Goal: Task Accomplishment & Management: Complete application form

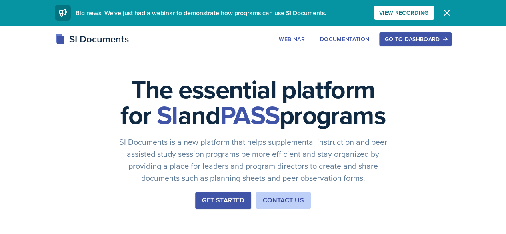
click at [456, 47] on div "SI Documents Webinar Documentation Go to Dashboard Sign Up Go to Dashboard" at bounding box center [253, 48] width 506 height 32
click at [451, 45] on button "Go to Dashboard" at bounding box center [415, 39] width 72 height 14
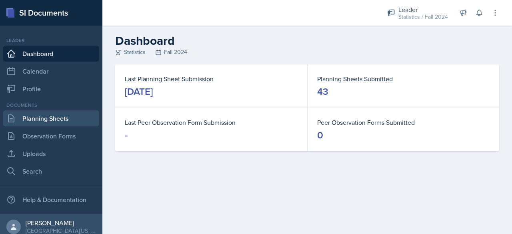
click at [35, 123] on link "Planning Sheets" at bounding box center [51, 118] width 96 height 16
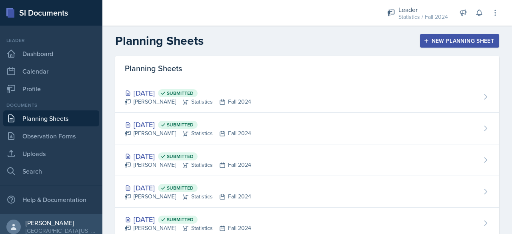
click at [429, 43] on div "New Planning Sheet" at bounding box center [459, 41] width 69 height 6
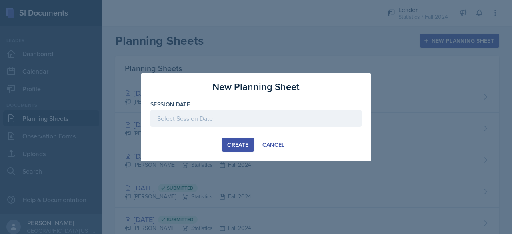
click at [214, 120] on div at bounding box center [255, 118] width 211 height 17
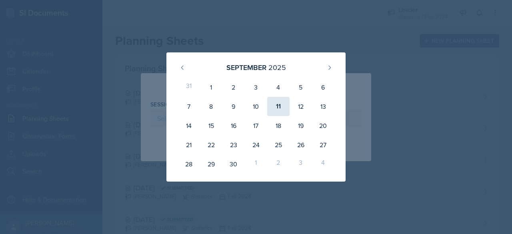
click at [281, 100] on div "11" at bounding box center [278, 106] width 22 height 19
type input "[DATE]"
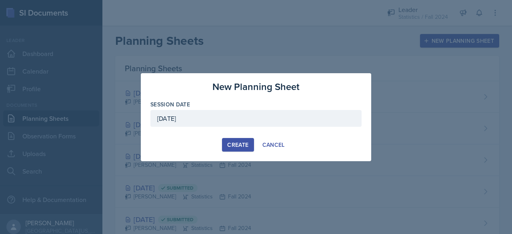
click at [239, 138] on button "Create" at bounding box center [238, 145] width 32 height 14
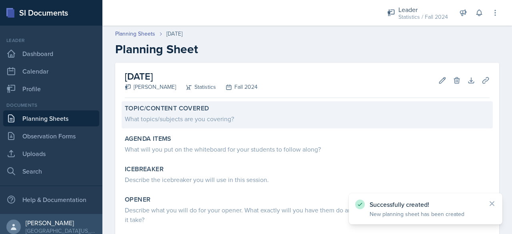
click at [155, 119] on div "What topics/subjects are you covering?" at bounding box center [307, 119] width 364 height 10
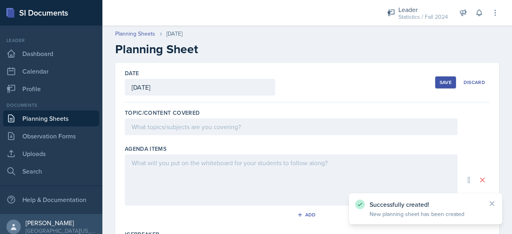
click at [169, 127] on div at bounding box center [291, 126] width 332 height 17
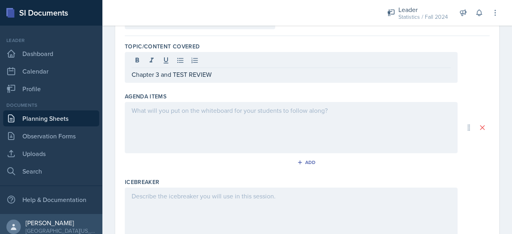
click at [182, 135] on div at bounding box center [291, 127] width 332 height 51
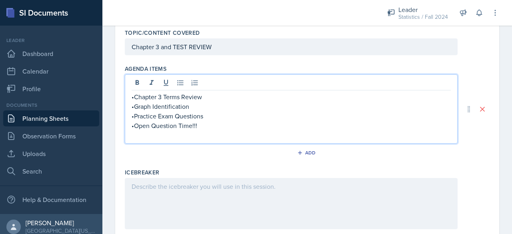
click at [222, 187] on div at bounding box center [291, 203] width 332 height 51
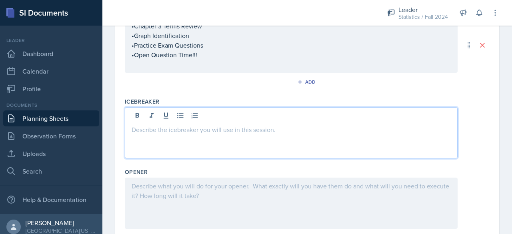
scroll to position [138, 0]
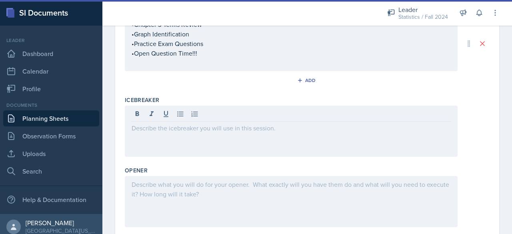
click at [62, 118] on link "Planning Sheets" at bounding box center [51, 118] width 96 height 16
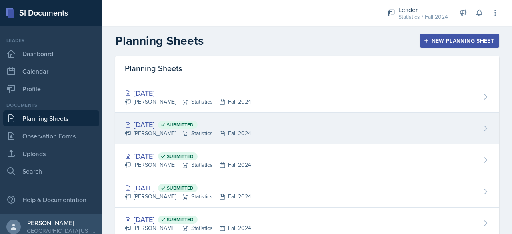
click at [171, 139] on div "[DATE] Submitted [PERSON_NAME] Statistics Fall 2024" at bounding box center [307, 129] width 384 height 32
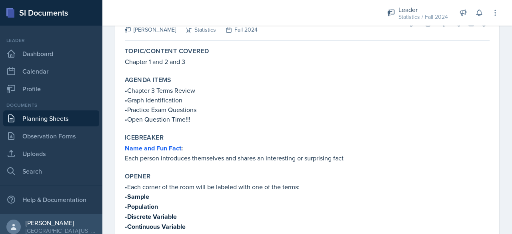
scroll to position [59, 0]
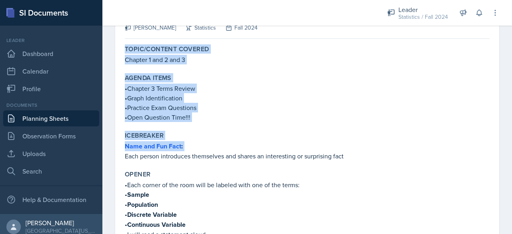
drag, startPoint x: 126, startPoint y: 51, endPoint x: 209, endPoint y: 149, distance: 128.5
click at [152, 81] on label "Agenda items" at bounding box center [148, 78] width 47 height 8
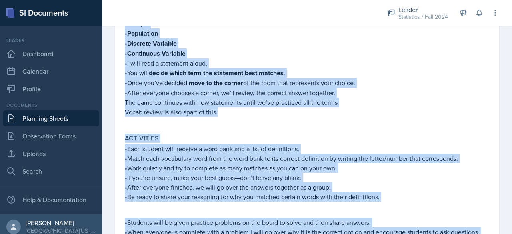
scroll to position [320, 0]
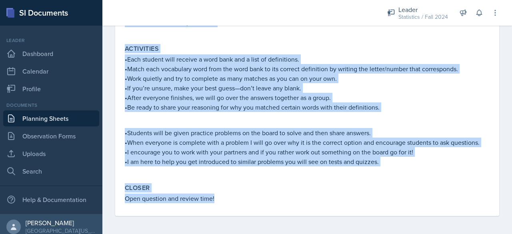
drag, startPoint x: 121, startPoint y: 137, endPoint x: 231, endPoint y: 239, distance: 149.6
click at [231, 233] on html "SI Documents Leader Dashboard Calendar Profile Documents Planning Sheets Observ…" at bounding box center [256, 117] width 512 height 234
copy div "Loremipsum Dolo sit Ame Cons : Adip elitse doeiusmodt incididunt utl etdolo ma …"
click at [57, 123] on link "Planning Sheets" at bounding box center [51, 118] width 96 height 16
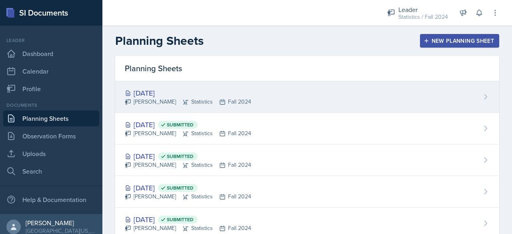
click at [198, 100] on div "[PERSON_NAME] Statistics Fall 2024" at bounding box center [188, 102] width 126 height 8
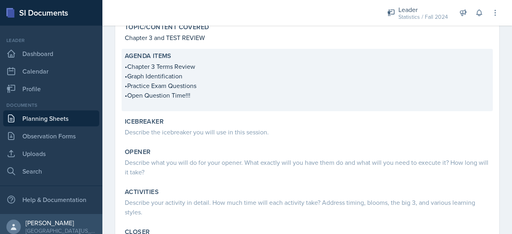
scroll to position [82, 0]
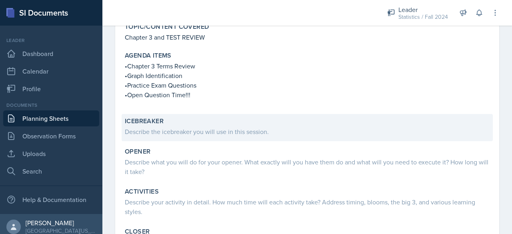
click at [194, 129] on div "Describe the icebreaker you will use in this session." at bounding box center [307, 132] width 364 height 10
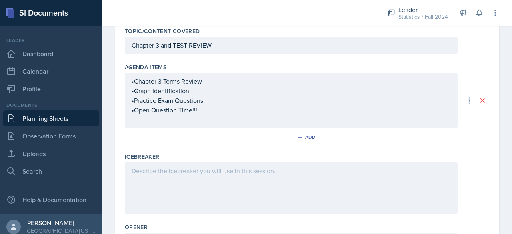
click at [203, 175] on div at bounding box center [291, 187] width 332 height 51
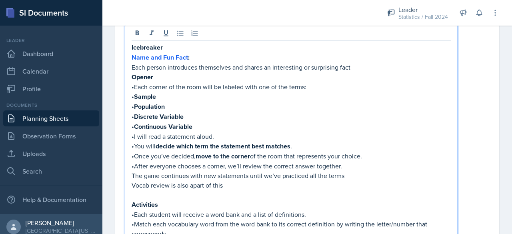
scroll to position [219, 0]
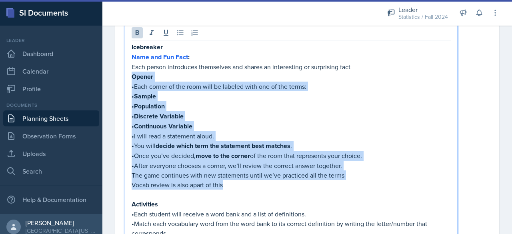
drag, startPoint x: 226, startPoint y: 186, endPoint x: 133, endPoint y: 79, distance: 142.2
click at [133, 79] on div "Icebreaker Name and Fun Fact : Each person introduces themselves and shares an …" at bounding box center [290, 207] width 319 height 330
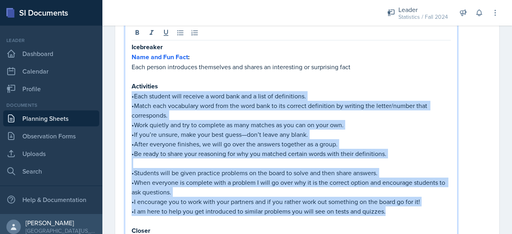
drag, startPoint x: 393, startPoint y: 211, endPoint x: 117, endPoint y: 96, distance: 299.4
click at [117, 96] on div "Date [DATE] [DATE] 31 1 2 3 4 5 6 7 8 9 10 11 12 13 14 15 16 17 18 19 20 21 22 …" at bounding box center [307, 177] width 384 height 669
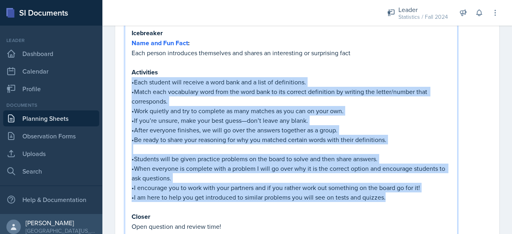
scroll to position [205, 0]
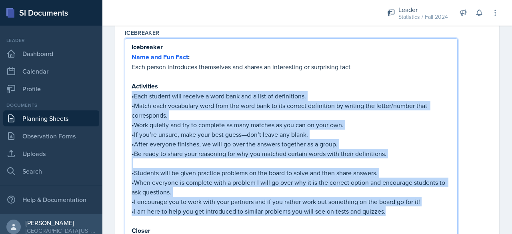
copy div "•Each student will receive a word bank and a list of definitions. •Match each v…"
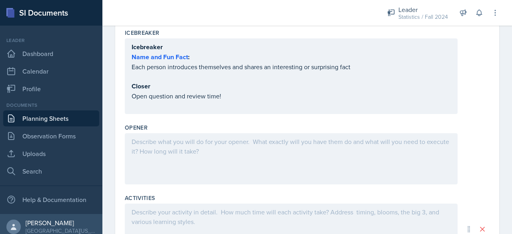
click at [204, 162] on div at bounding box center [291, 158] width 332 height 51
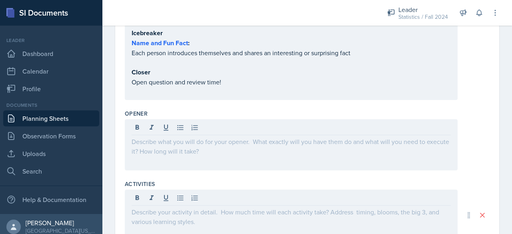
drag, startPoint x: 181, startPoint y: 194, endPoint x: 156, endPoint y: 229, distance: 42.1
click at [156, 229] on div at bounding box center [291, 214] width 332 height 51
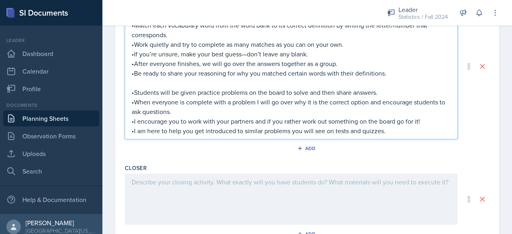
scroll to position [451, 0]
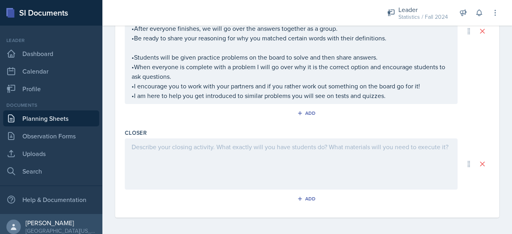
click at [174, 174] on div at bounding box center [291, 163] width 332 height 51
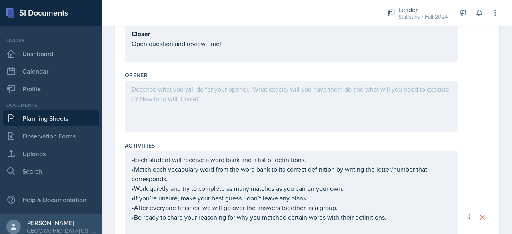
scroll to position [272, 0]
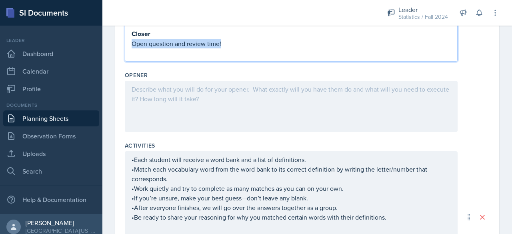
drag, startPoint x: 222, startPoint y: 42, endPoint x: 128, endPoint y: 42, distance: 93.9
click at [128, 42] on div "Icebreaker Name and Fun Fact : Each person introduces themselves and shares an …" at bounding box center [291, 17] width 332 height 90
copy p "Open question and review time!"
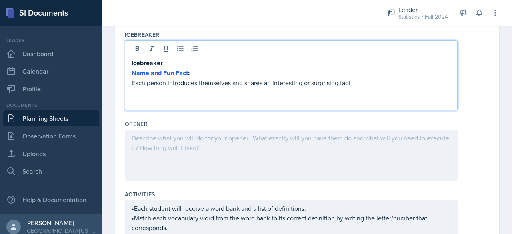
scroll to position [203, 0]
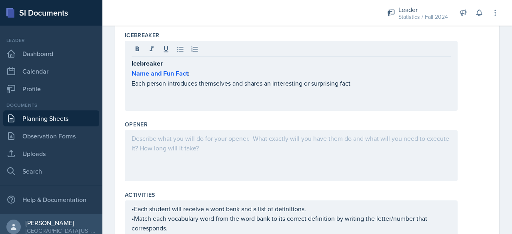
click at [172, 123] on div "Opener" at bounding box center [307, 124] width 364 height 8
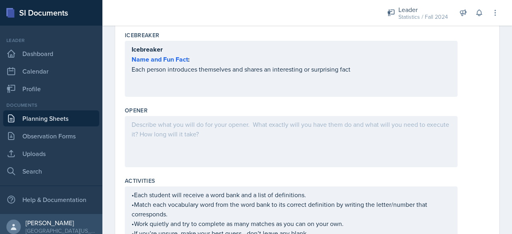
scroll to position [417, 0]
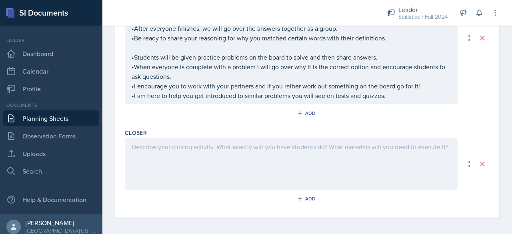
click at [178, 151] on div at bounding box center [291, 163] width 332 height 51
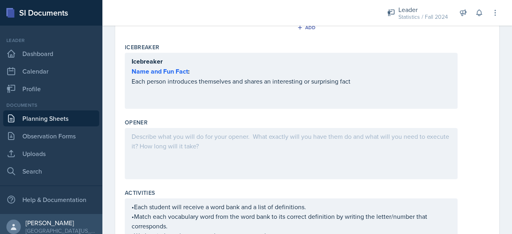
click at [177, 151] on div at bounding box center [291, 153] width 332 height 51
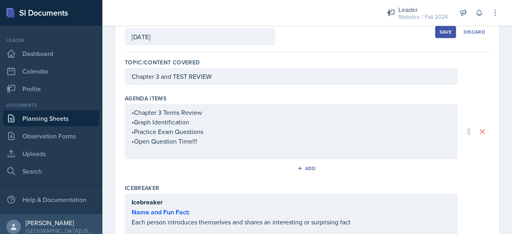
scroll to position [0, 0]
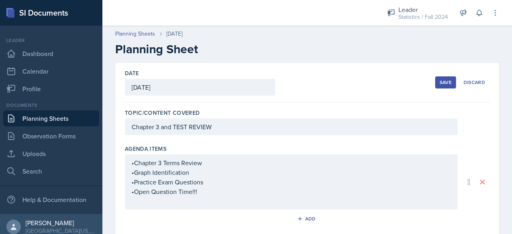
click at [448, 87] on button "Save" at bounding box center [445, 82] width 21 height 12
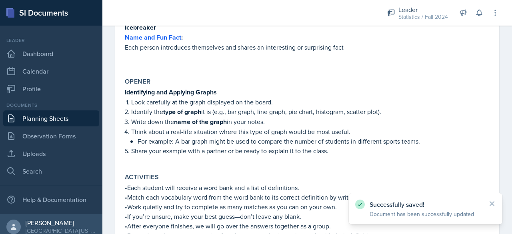
scroll to position [329, 0]
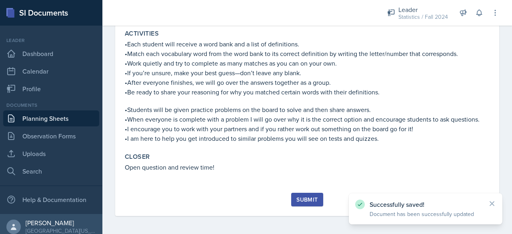
click at [307, 205] on button "Submit" at bounding box center [307, 200] width 32 height 14
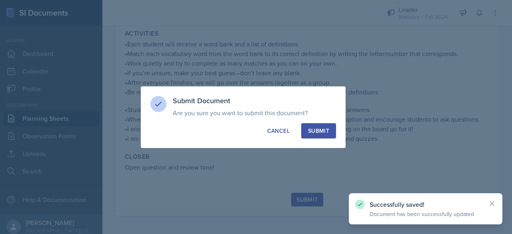
click at [323, 130] on div "Submit" at bounding box center [318, 131] width 21 height 8
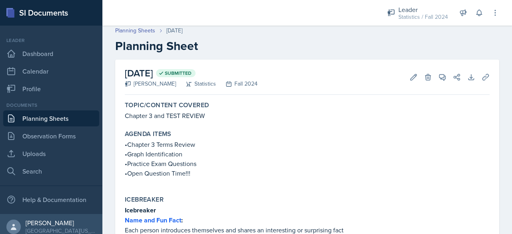
scroll to position [0, 0]
